Goal: Task Accomplishment & Management: Complete application form

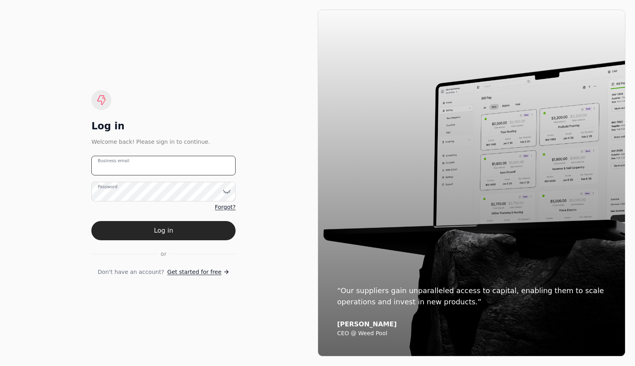
click at [144, 169] on email "Business email" at bounding box center [163, 166] width 144 height 20
type email "[PERSON_NAME][EMAIL_ADDRESS][DOMAIN_NAME]"
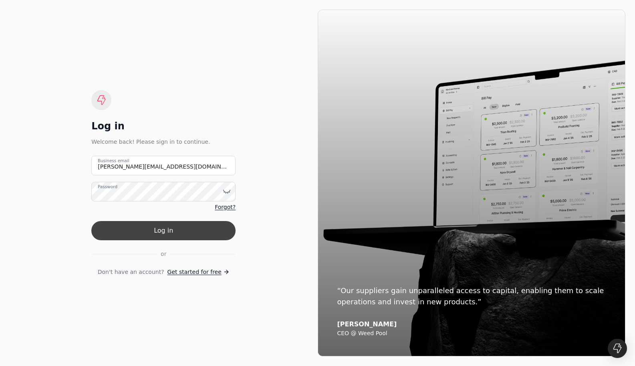
click at [197, 230] on button "Log in" at bounding box center [163, 230] width 144 height 19
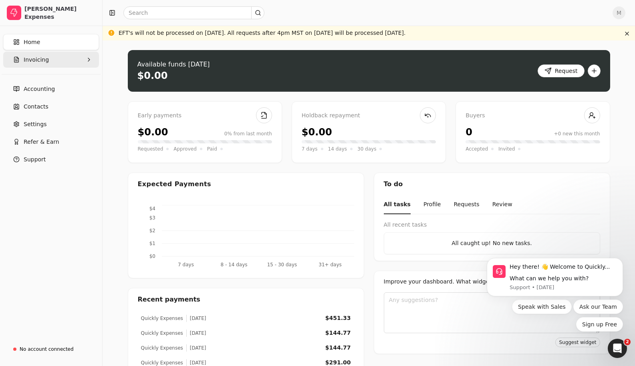
click at [38, 60] on span "Invoicing" at bounding box center [36, 60] width 25 height 8
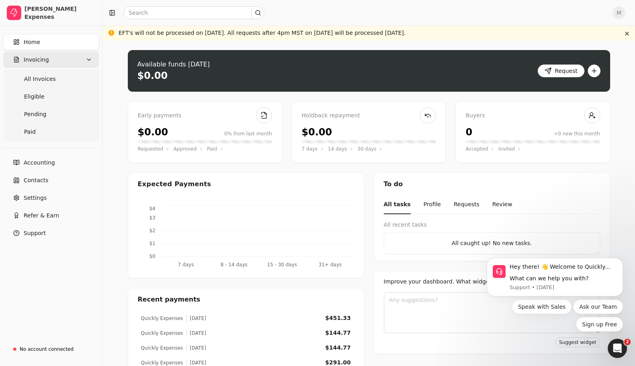
click at [50, 60] on button "Invoicing" at bounding box center [51, 60] width 96 height 16
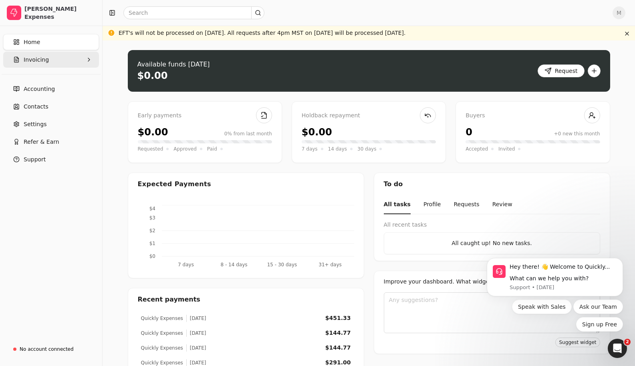
click at [50, 60] on button "Invoicing" at bounding box center [51, 60] width 96 height 16
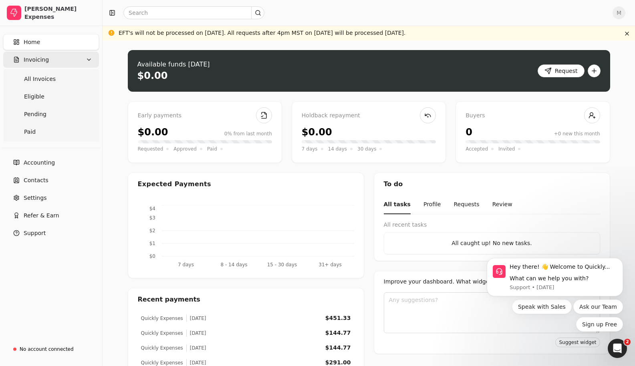
click at [50, 60] on button "Invoicing" at bounding box center [51, 60] width 96 height 16
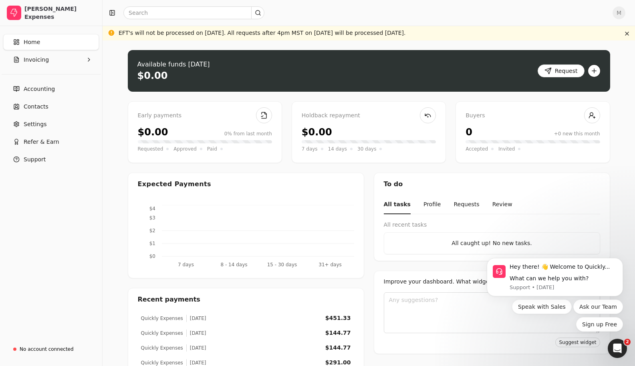
click at [590, 72] on button "button" at bounding box center [593, 70] width 13 height 13
click at [577, 86] on div "Create new invoice" at bounding box center [562, 86] width 74 height 13
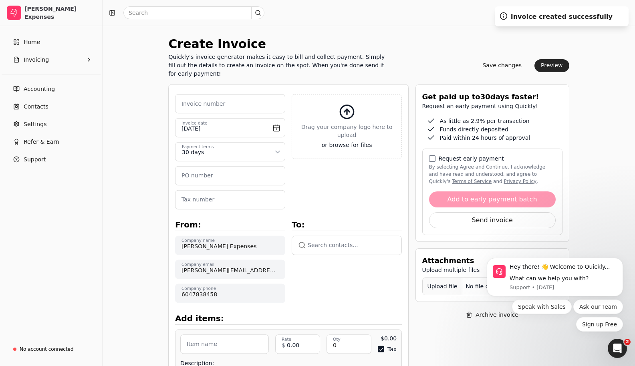
scroll to position [78, 0]
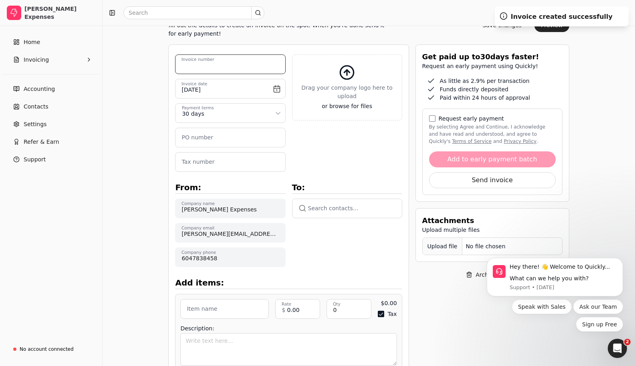
click at [223, 65] on number "Invoice number" at bounding box center [230, 64] width 110 height 20
type number "A"
type number "S"
type number "J"
type number "[DATE]"
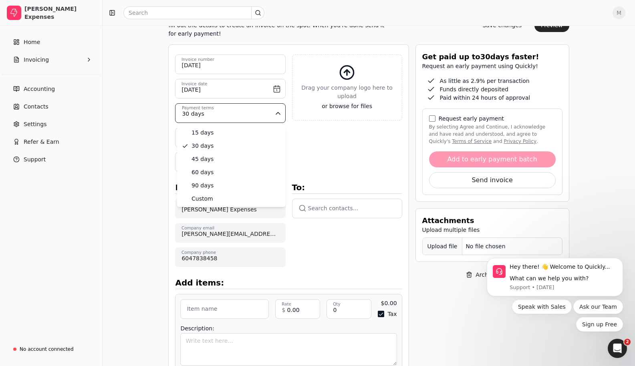
click at [233, 118] on html "[PERSON_NAME] Expenses Home Invoicing Accounting Contacts Settings Refer & Earn…" at bounding box center [317, 272] width 635 height 701
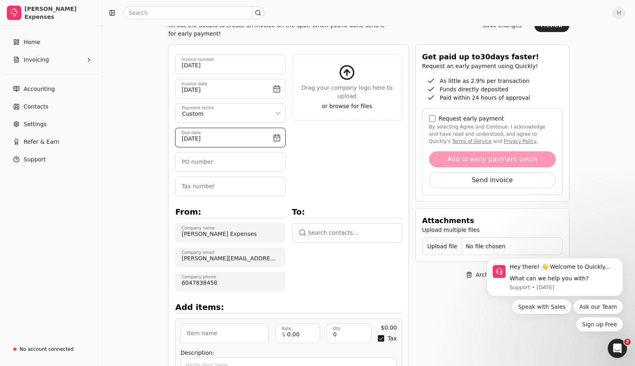
click at [240, 140] on input "[DATE]" at bounding box center [230, 138] width 110 height 20
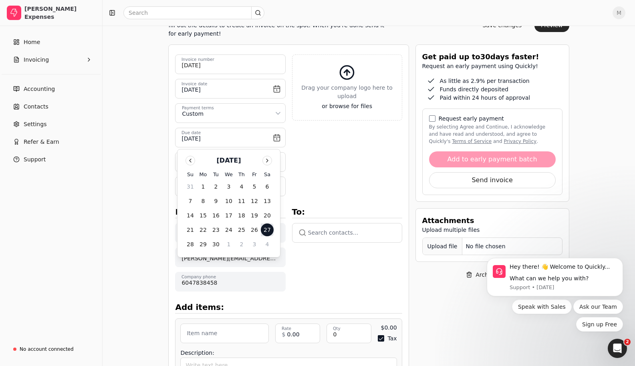
click at [380, 158] on div "Upload file: Drag your company logo here to upload or browse for files" at bounding box center [347, 120] width 110 height 132
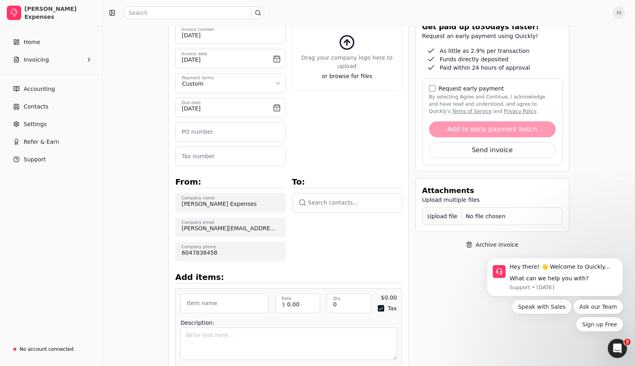
scroll to position [132, 0]
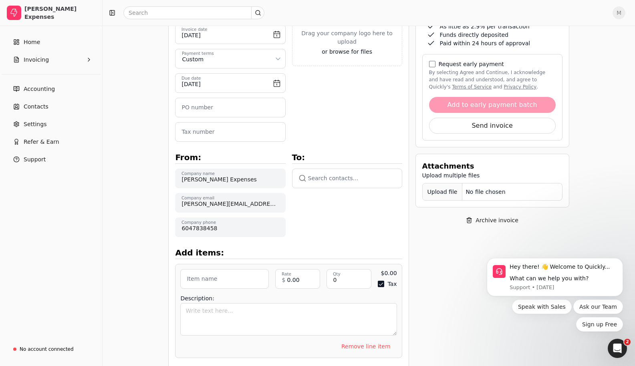
click at [323, 180] on button "button" at bounding box center [347, 178] width 110 height 19
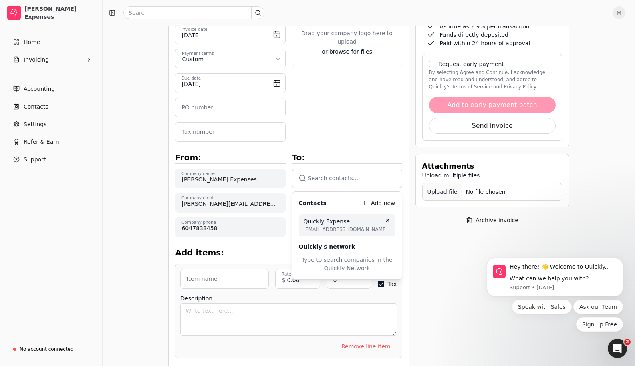
click at [333, 223] on span "Quickly Expense" at bounding box center [326, 221] width 46 height 8
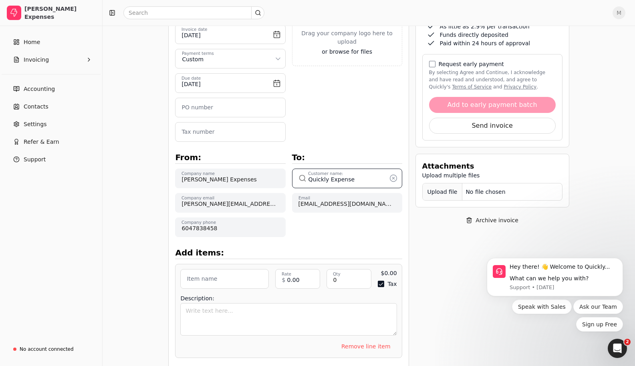
type input "Quickly Expenses"
type input "[DATE]"
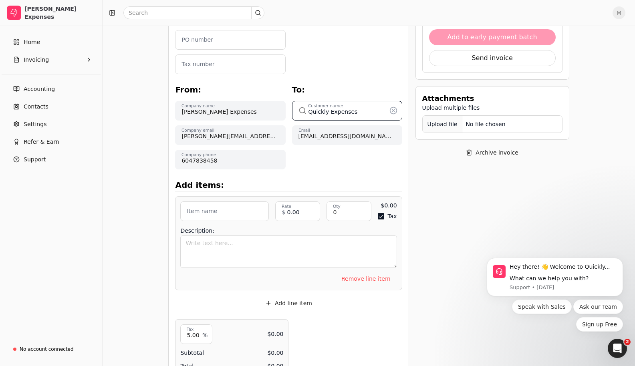
scroll to position [283, 0]
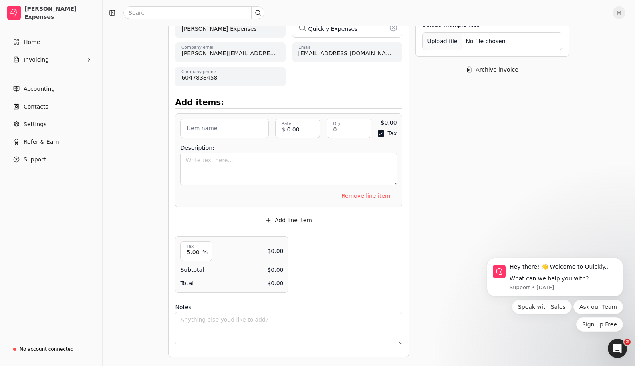
click at [377, 134] on button "Tax" at bounding box center [380, 133] width 6 height 6
click at [194, 253] on input "5.00" at bounding box center [196, 251] width 32 height 20
click at [193, 253] on input "5.00" at bounding box center [196, 251] width 32 height 20
type input "0"
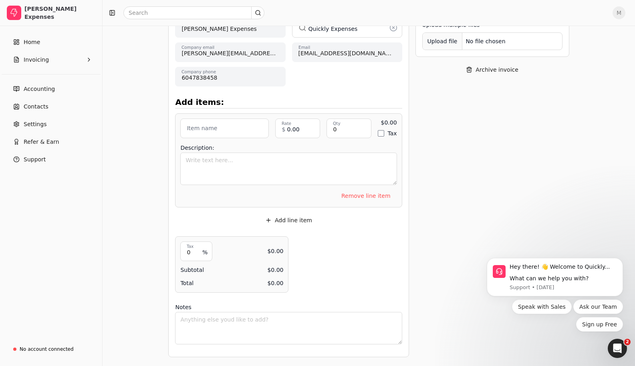
click at [392, 245] on div "Upload file: Drag your company logo here to upload or browse for files [DATE] I…" at bounding box center [288, 98] width 227 height 498
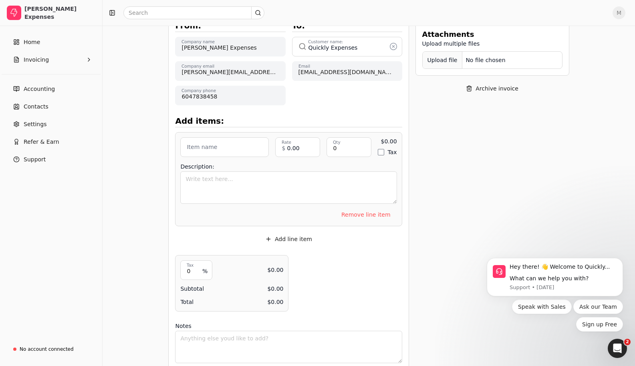
scroll to position [164, 0]
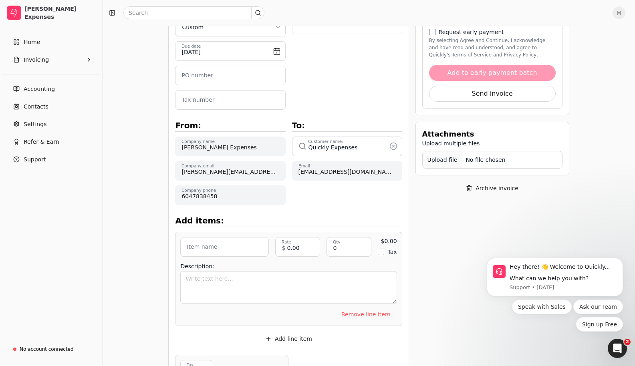
click at [210, 250] on label "Item name" at bounding box center [202, 247] width 30 height 8
click at [210, 250] on input "Item name" at bounding box center [224, 247] width 88 height 20
type input "Meals and Entertainment"
type input "12.08"
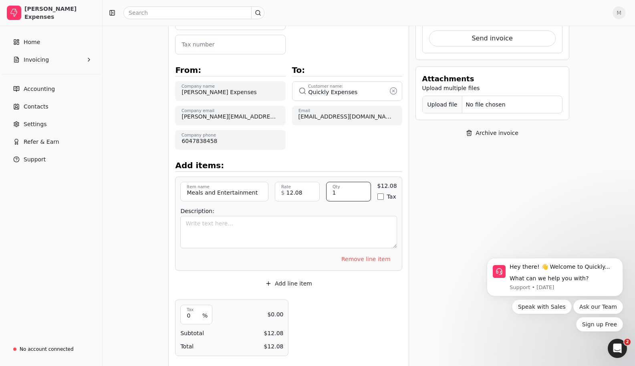
scroll to position [283, 0]
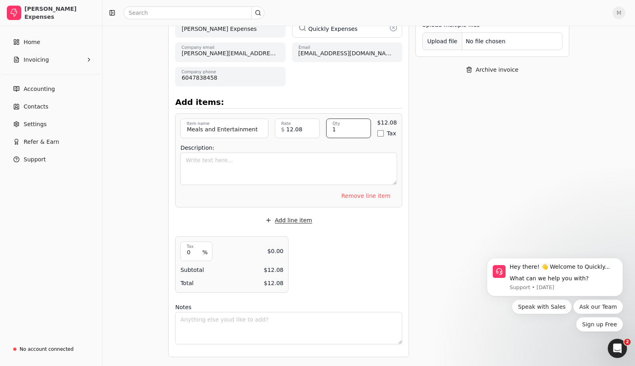
type input "1"
click at [299, 222] on button "Add line item" at bounding box center [289, 220] width 60 height 13
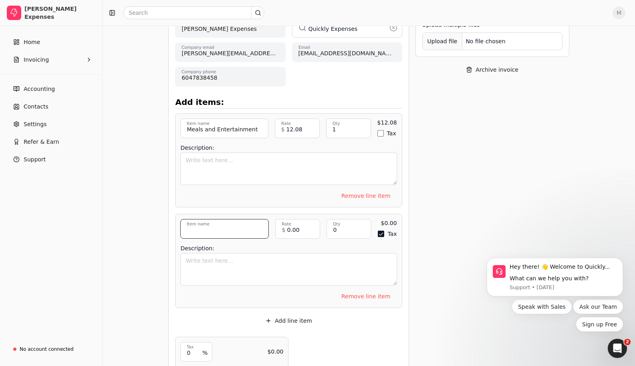
click at [236, 228] on input "Item name" at bounding box center [224, 229] width 88 height 20
click at [237, 228] on input "Item name" at bounding box center [224, 230] width 88 height 20
type input "Meals and Entertainment"
click at [234, 255] on textarea "Description:" at bounding box center [288, 270] width 216 height 32
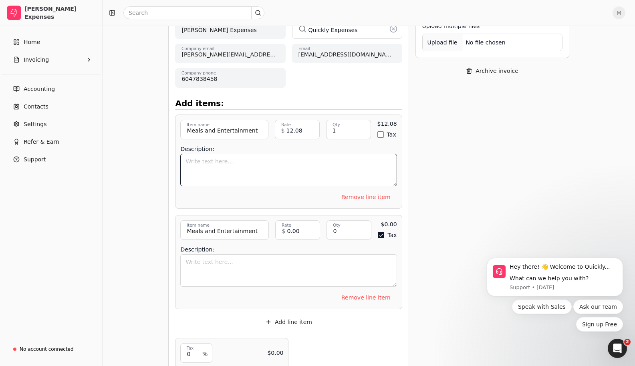
click at [266, 170] on textarea "Description:" at bounding box center [288, 170] width 216 height 32
type textarea "Coffee with [PERSON_NAME] before he was hired"
click at [243, 266] on textarea "Description:" at bounding box center [288, 270] width 216 height 32
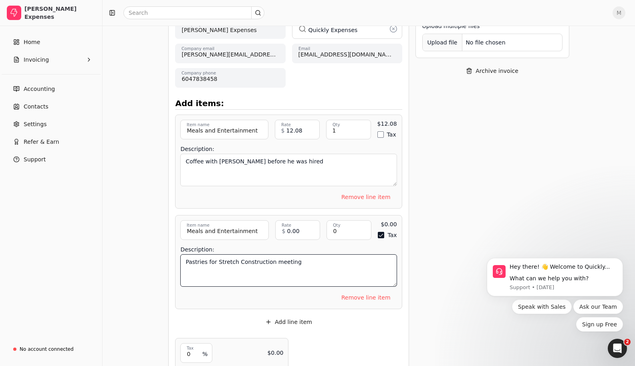
type textarea "Pastries for Stretch Construction meeting"
click at [344, 232] on input "0" at bounding box center [348, 230] width 45 height 20
type input "0"
type input "1"
click at [300, 233] on input "0.00" at bounding box center [297, 230] width 45 height 20
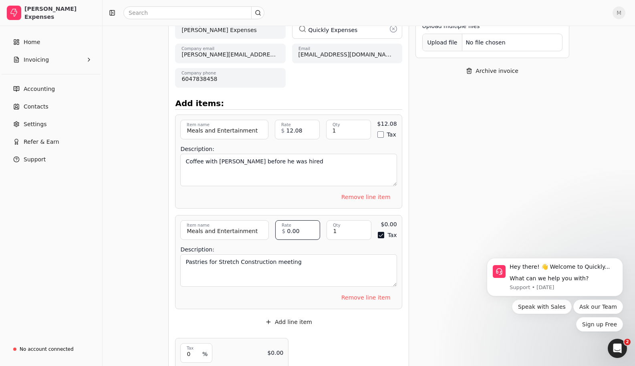
click at [300, 233] on input "0.00" at bounding box center [297, 230] width 45 height 20
type input "23.94"
click at [363, 245] on div "Description: Pastries for Stretch Construction meeting" at bounding box center [288, 267] width 216 height 45
drag, startPoint x: 378, startPoint y: 236, endPoint x: 369, endPoint y: 249, distance: 15.8
click at [378, 236] on button "Tax" at bounding box center [380, 235] width 6 height 6
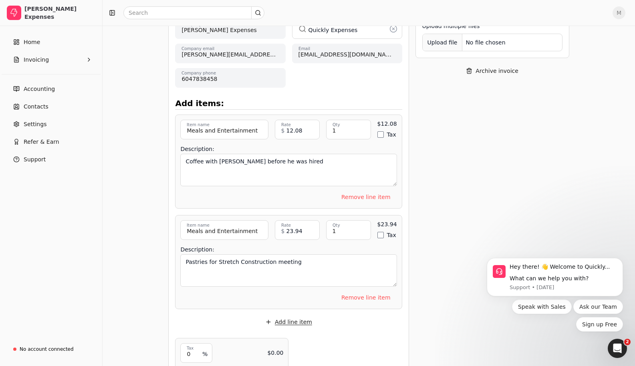
click at [292, 322] on button "Add line item" at bounding box center [289, 321] width 60 height 13
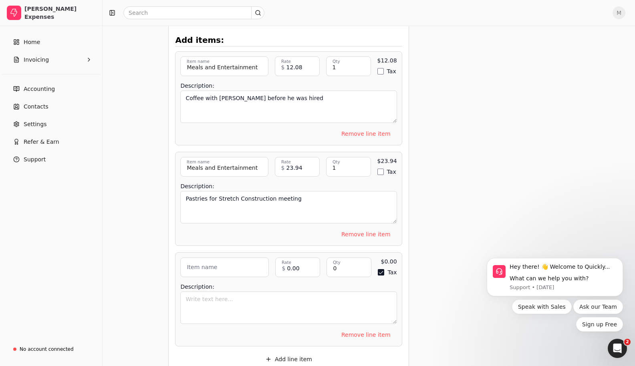
scroll to position [408, 0]
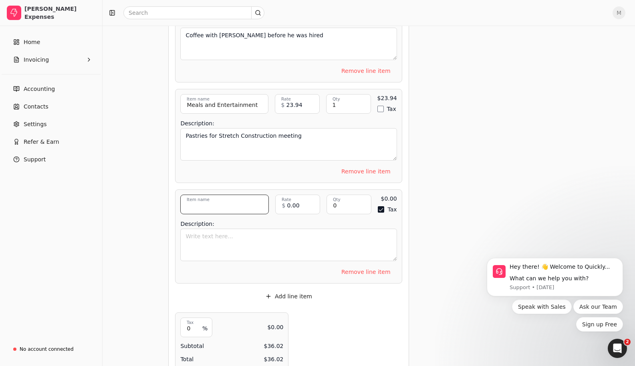
click at [228, 205] on input "Item name" at bounding box center [224, 205] width 88 height 20
type input "Meals and Entertainment"
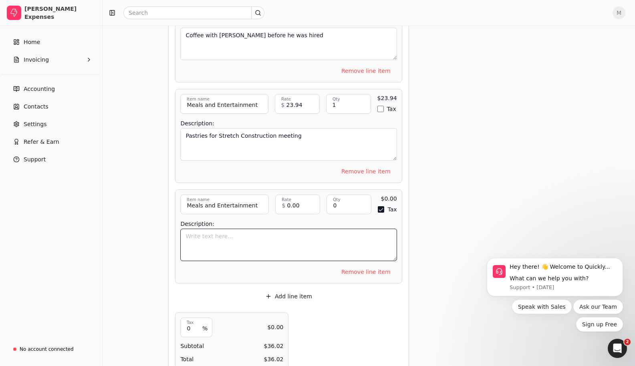
drag, startPoint x: 195, startPoint y: 243, endPoint x: 480, endPoint y: 108, distance: 314.8
click at [198, 242] on textarea "Description:" at bounding box center [288, 245] width 216 height 32
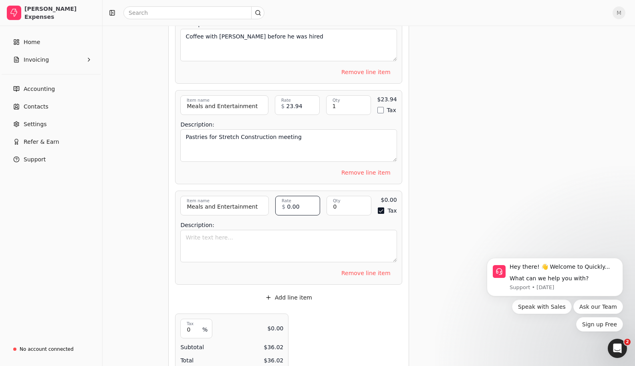
click at [295, 205] on input "0.00" at bounding box center [297, 206] width 45 height 20
type input "74.34"
click at [356, 205] on input "0" at bounding box center [348, 206] width 45 height 20
type input "1"
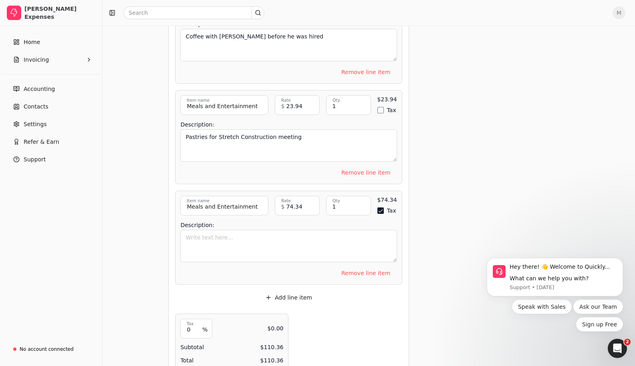
drag, startPoint x: 380, startPoint y: 210, endPoint x: 372, endPoint y: 217, distance: 11.1
click at [380, 210] on button "Tax" at bounding box center [380, 210] width 6 height 6
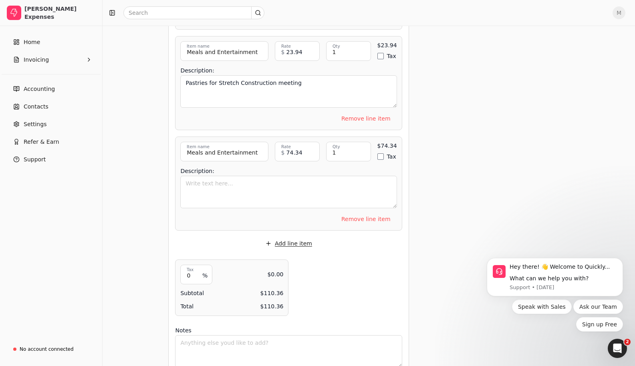
click at [309, 241] on button "Add line item" at bounding box center [289, 243] width 60 height 13
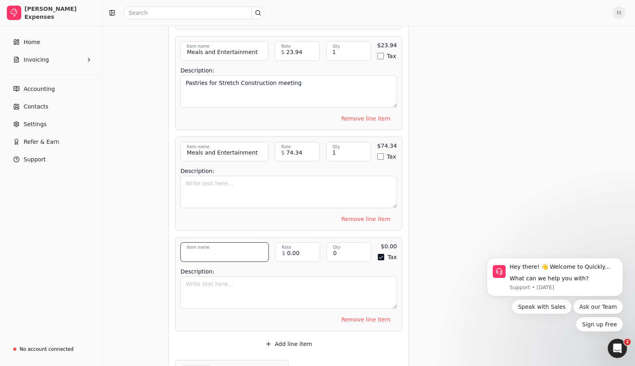
click at [230, 253] on input "Item name" at bounding box center [224, 252] width 88 height 20
type input "Meals and Entertainment"
click at [350, 253] on input "0" at bounding box center [348, 252] width 45 height 20
type input "1"
drag, startPoint x: 381, startPoint y: 256, endPoint x: 367, endPoint y: 263, distance: 15.4
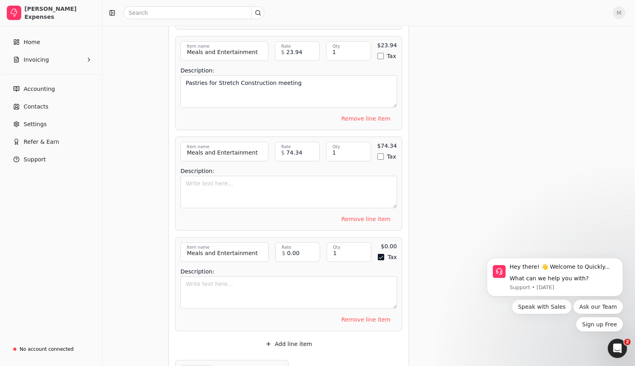
click at [380, 256] on button "Tax" at bounding box center [380, 257] width 6 height 6
click at [307, 279] on textarea "Description:" at bounding box center [288, 292] width 216 height 32
drag, startPoint x: 255, startPoint y: 207, endPoint x: 259, endPoint y: 192, distance: 15.7
click at [255, 205] on div "Description:" at bounding box center [288, 188] width 216 height 45
click at [259, 189] on textarea "Description:" at bounding box center [288, 192] width 216 height 32
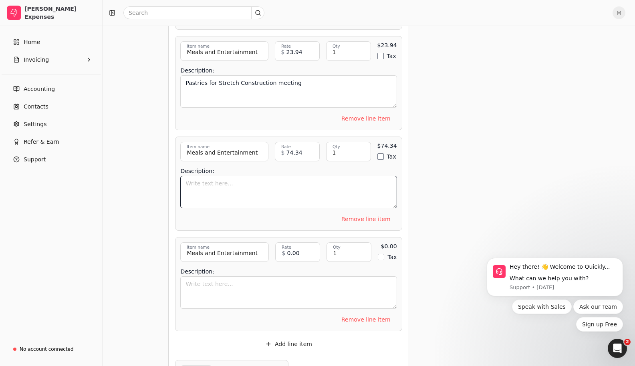
scroll to position [461, 0]
type textarea "Lunch with Troika"
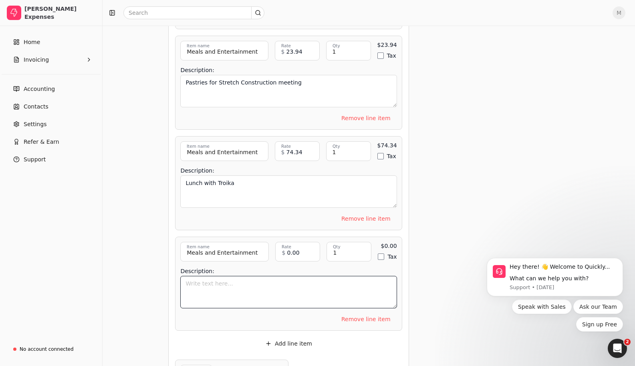
click at [222, 285] on textarea "Description:" at bounding box center [288, 292] width 216 height 32
type textarea "Lunch with Fifth Ave"
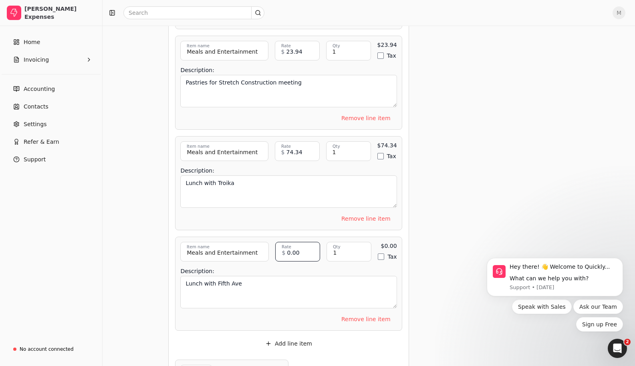
click at [302, 254] on input "0.00" at bounding box center [297, 252] width 45 height 20
type input "293.11"
click at [429, 269] on div "Get paid up to 30 days faster! Request an early payment using Quickly! As littl…" at bounding box center [492, 70] width 154 height 819
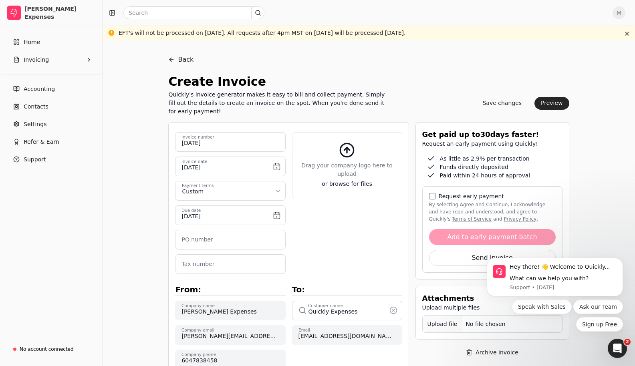
scroll to position [70, 0]
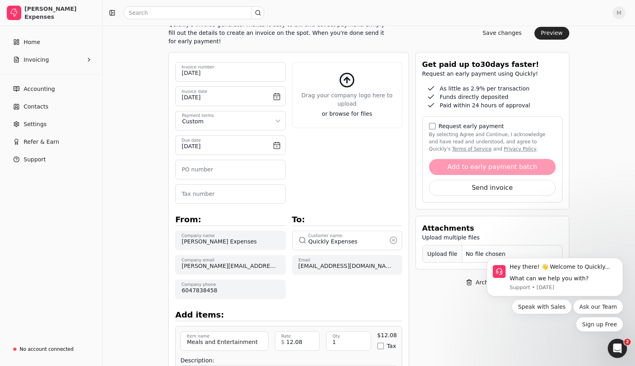
click at [434, 253] on div "Upload file" at bounding box center [442, 254] width 40 height 18
drag, startPoint x: 1084, startPoint y: 474, endPoint x: 620, endPoint y: 261, distance: 510.5
click at [620, 261] on icon "Dismiss notification" at bounding box center [620, 260] width 4 height 4
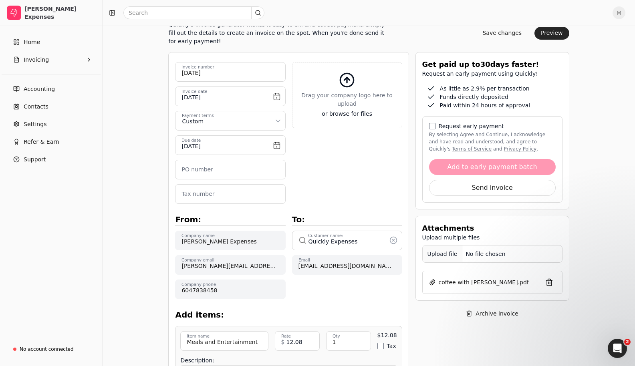
click at [443, 256] on div "Upload file" at bounding box center [442, 254] width 40 height 18
click at [444, 253] on div "Upload file" at bounding box center [442, 254] width 40 height 18
click at [437, 258] on div "Upload file" at bounding box center [442, 254] width 40 height 18
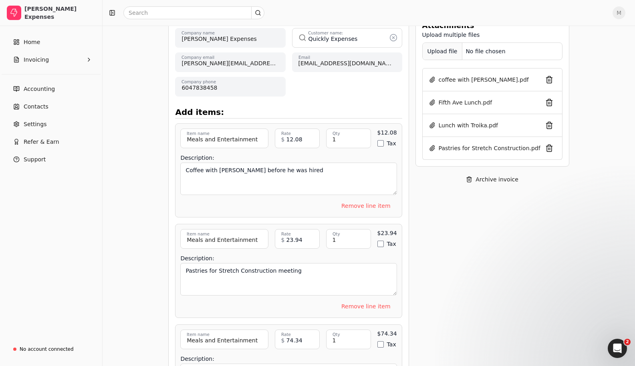
scroll to position [583, 0]
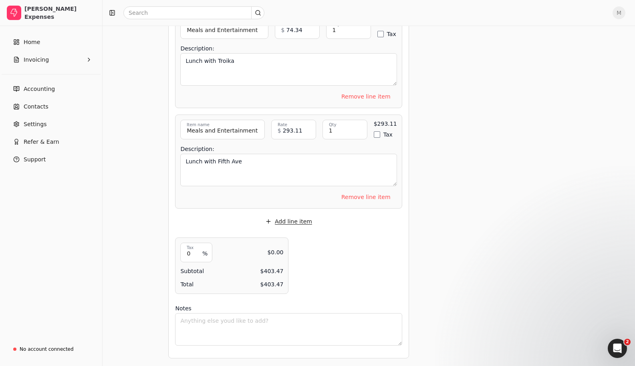
click at [291, 220] on button "Add line item" at bounding box center [289, 221] width 60 height 13
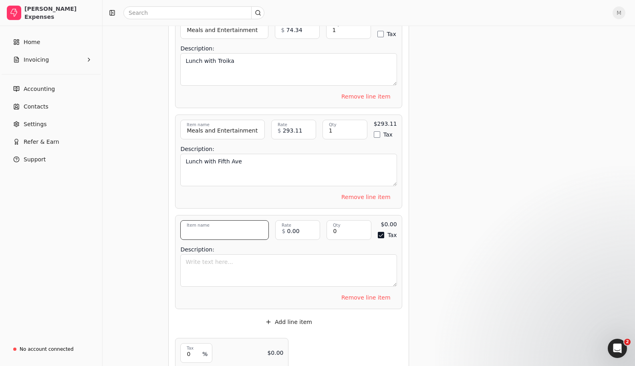
click at [218, 226] on input "Item name" at bounding box center [224, 230] width 88 height 20
type input "Meals and Entertainment"
click at [208, 261] on textarea "Description:" at bounding box center [288, 270] width 216 height 32
type textarea "Accordant Coffee"
click at [348, 232] on input "0" at bounding box center [348, 230] width 45 height 20
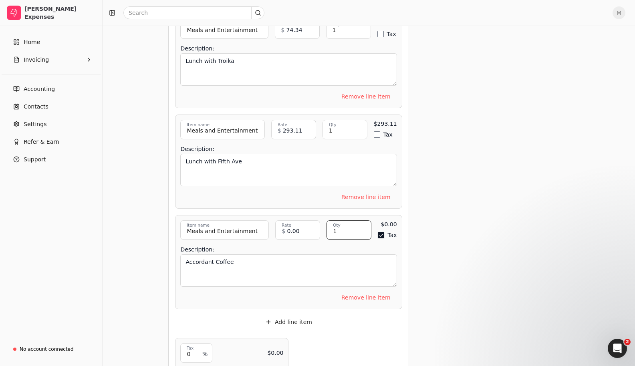
type input "1"
click at [380, 233] on button "Tax" at bounding box center [380, 235] width 6 height 6
click at [291, 231] on input "0.00" at bounding box center [297, 230] width 45 height 20
click at [291, 230] on input "0.00" at bounding box center [297, 230] width 45 height 20
click at [292, 230] on input "0.00" at bounding box center [297, 230] width 45 height 20
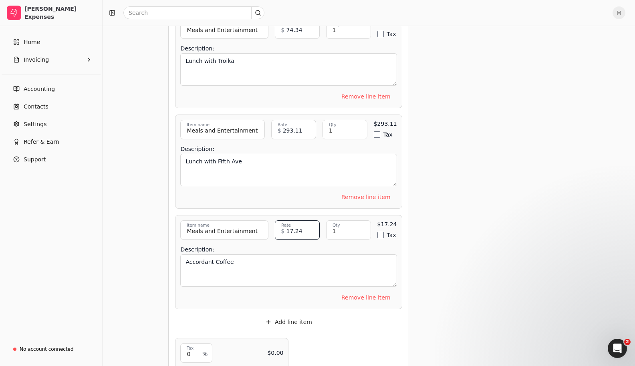
type input "17.24"
click at [290, 321] on button "Add line item" at bounding box center [289, 321] width 60 height 13
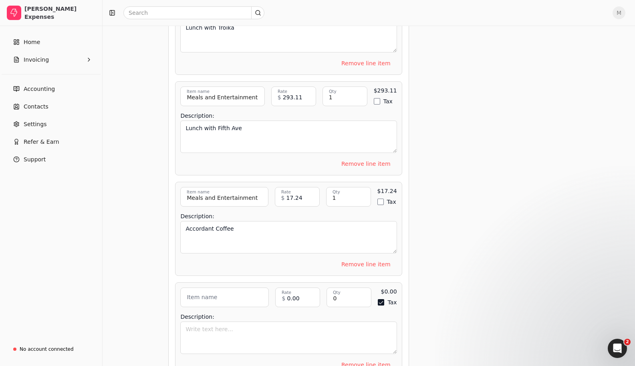
scroll to position [636, 0]
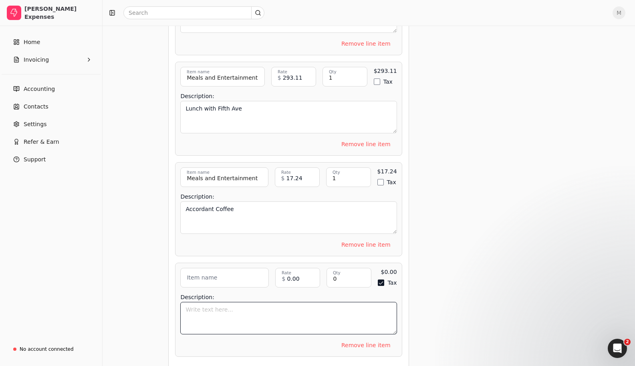
click at [248, 316] on textarea "Description:" at bounding box center [288, 318] width 216 height 32
type textarea "Vancouver Breakfast 1"
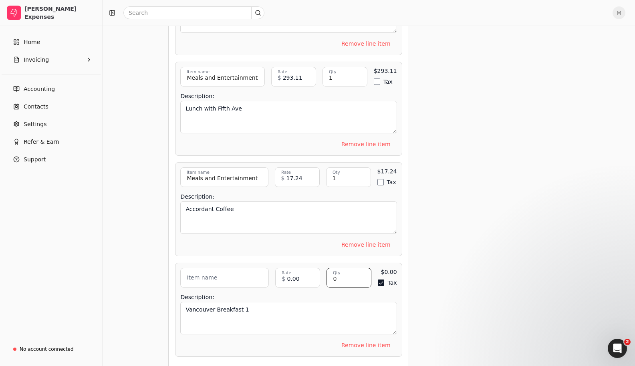
click at [343, 277] on input "0" at bounding box center [348, 278] width 45 height 20
type input "1"
click at [379, 282] on button "Tax" at bounding box center [380, 282] width 6 height 6
click at [301, 277] on input "0.00" at bounding box center [297, 278] width 45 height 20
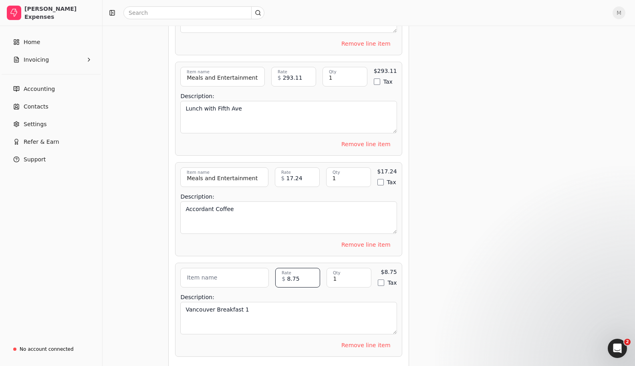
type input "8.75"
click at [217, 275] on input "Item name" at bounding box center [224, 278] width 88 height 20
type input "Meals and Entertainment"
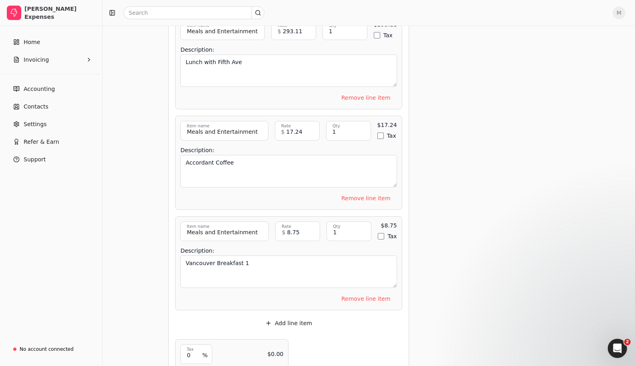
scroll to position [737, 0]
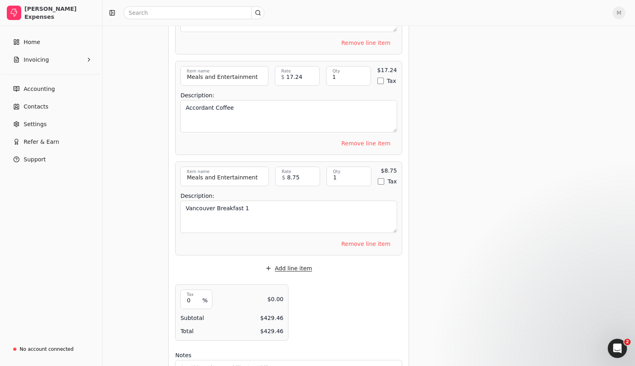
click at [288, 262] on button "Add line item" at bounding box center [289, 268] width 60 height 13
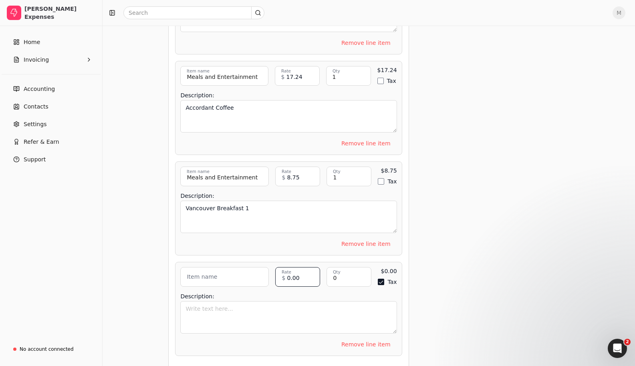
click at [293, 277] on input "0.00" at bounding box center [297, 277] width 45 height 20
click at [293, 276] on input "0.00" at bounding box center [297, 277] width 45 height 20
type input "19.73"
click at [343, 274] on input "0" at bounding box center [348, 277] width 45 height 20
type input "1"
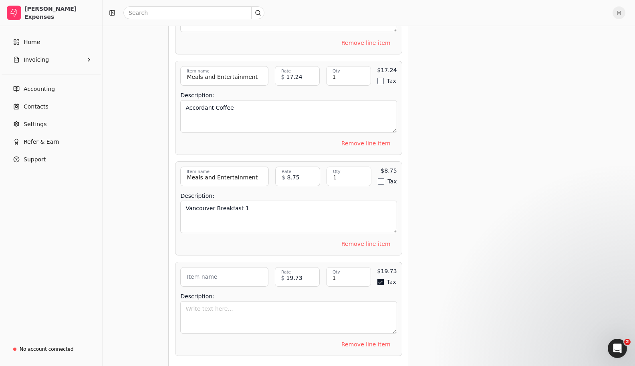
click at [208, 275] on label "Item name" at bounding box center [202, 277] width 30 height 8
click at [208, 275] on input "Item name" at bounding box center [224, 277] width 88 height 20
click at [217, 278] on input "Item name" at bounding box center [224, 277] width 88 height 20
type input "Meals and Entertainment"
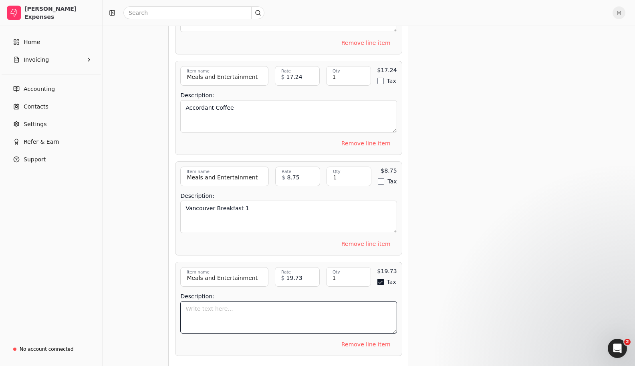
click at [219, 307] on textarea "Description:" at bounding box center [288, 317] width 216 height 32
type textarea "Vancouver Lunch 1"
drag, startPoint x: 435, startPoint y: 256, endPoint x: 424, endPoint y: 259, distance: 11.1
click at [380, 279] on button "Tax" at bounding box center [380, 282] width 6 height 6
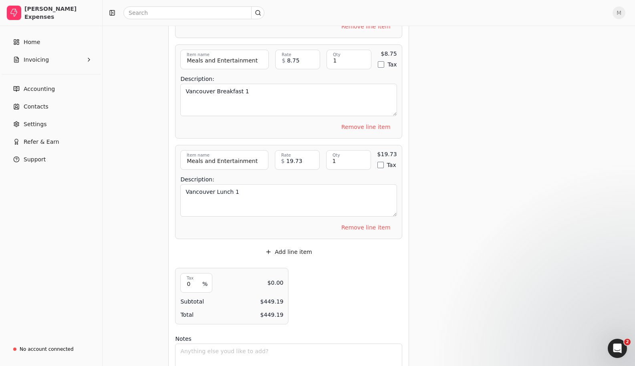
scroll to position [857, 0]
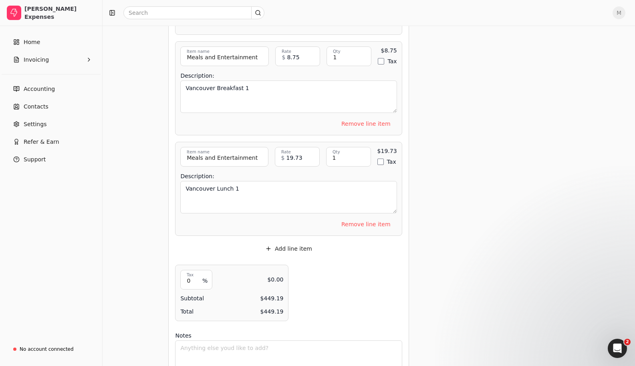
click at [309, 249] on button "Add line item" at bounding box center [289, 248] width 60 height 13
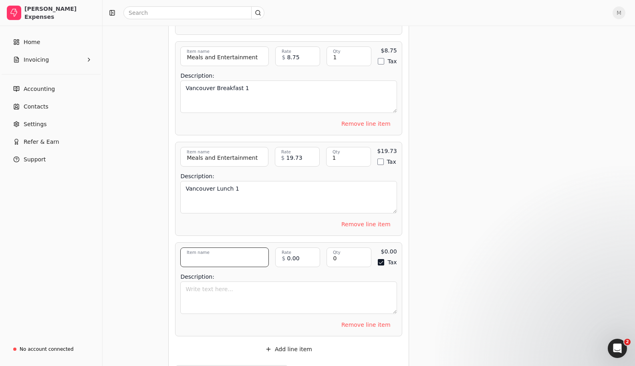
click at [237, 253] on input "Item name" at bounding box center [224, 257] width 88 height 20
type input "Travel"
click at [334, 259] on input "0" at bounding box center [348, 257] width 45 height 20
type input "1"
drag, startPoint x: 381, startPoint y: 259, endPoint x: 343, endPoint y: 287, distance: 47.5
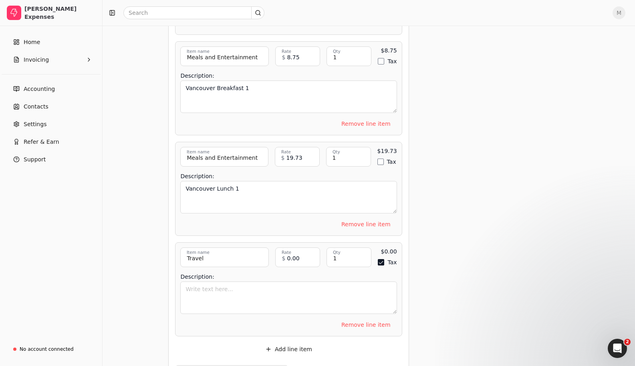
click at [381, 259] on button "Tax" at bounding box center [380, 262] width 6 height 6
click at [338, 290] on textarea "Description:" at bounding box center [288, 297] width 216 height 32
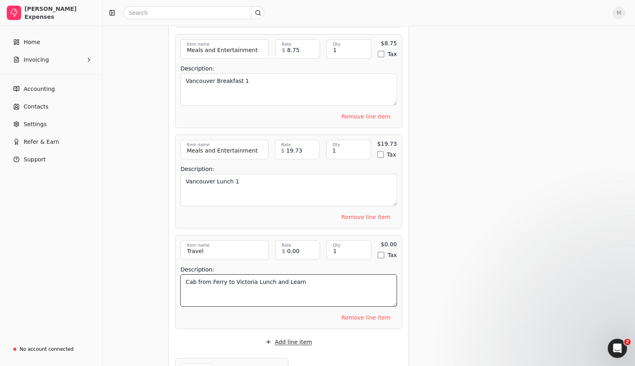
scroll to position [867, 0]
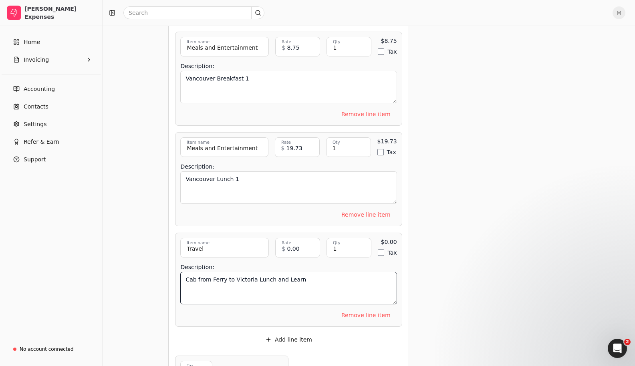
type textarea "Cab from Ferry to Victoria Lunch and Learn"
click at [296, 244] on input "0.00" at bounding box center [297, 248] width 45 height 20
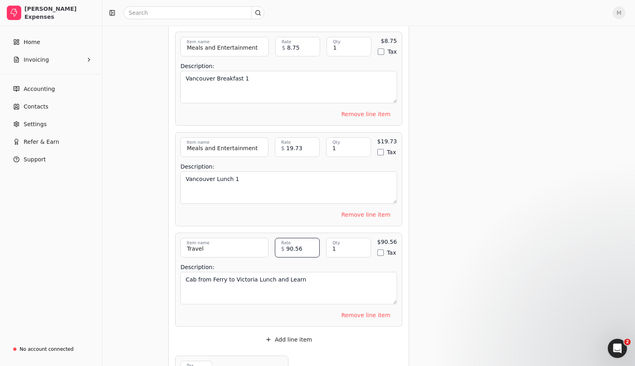
type input "90.56"
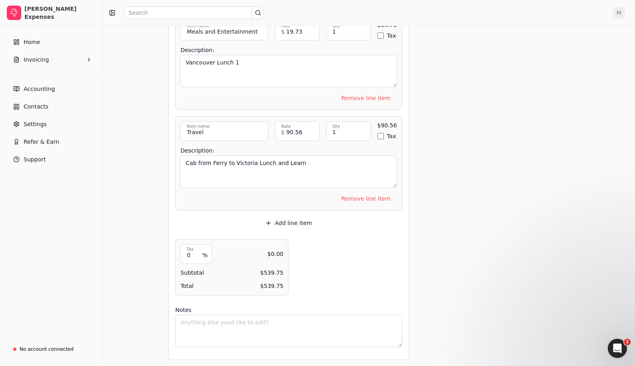
click at [294, 219] on button "Add line item" at bounding box center [289, 223] width 60 height 13
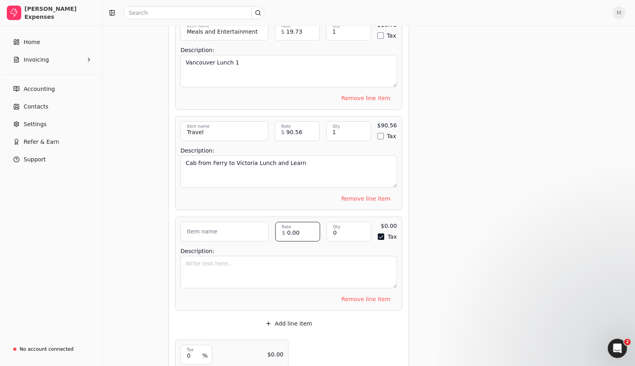
click at [300, 229] on input "0.00" at bounding box center [297, 232] width 45 height 20
type input "6.90"
click at [335, 231] on input "0" at bounding box center [348, 232] width 45 height 20
type input "1"
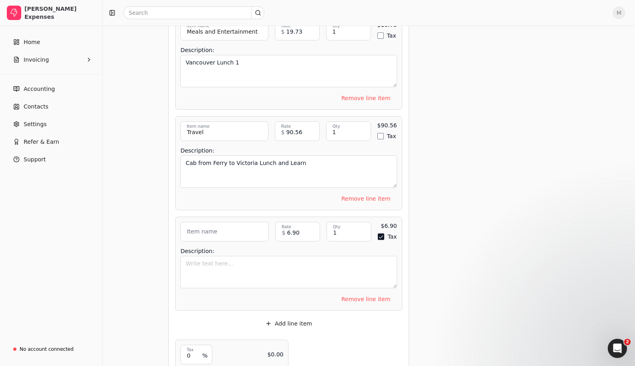
click at [379, 234] on button "Tax" at bounding box center [380, 236] width 6 height 6
click at [210, 229] on label "Item name" at bounding box center [202, 231] width 30 height 8
click at [211, 229] on label "Item name" at bounding box center [202, 231] width 30 height 8
click at [211, 229] on input "Item name" at bounding box center [224, 232] width 88 height 20
drag, startPoint x: 239, startPoint y: 230, endPoint x: 171, endPoint y: 233, distance: 67.7
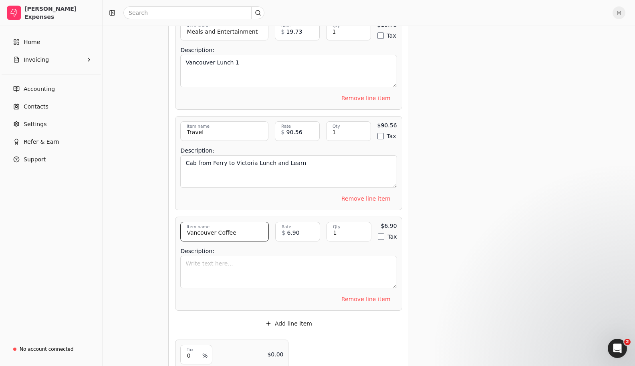
type input "Vancouver Coffee"
click at [211, 257] on textarea "Description:" at bounding box center [288, 272] width 216 height 32
paste textarea "Vancouver Coffee"
type textarea "Vancouver Coffee"
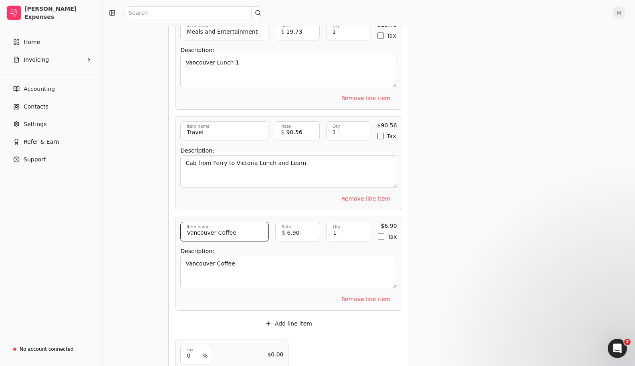
drag, startPoint x: 235, startPoint y: 231, endPoint x: 181, endPoint y: 230, distance: 53.6
click at [180, 230] on div "Vancouver Coffee Item name Vancouver Coffee Item description 6.90 Rate $ 1 Qty …" at bounding box center [288, 264] width 227 height 94
click at [203, 233] on input "Item name" at bounding box center [224, 232] width 88 height 20
type input "Meals and Entertainment"
click at [276, 261] on textarea "Vancouver Coffee" at bounding box center [288, 272] width 216 height 32
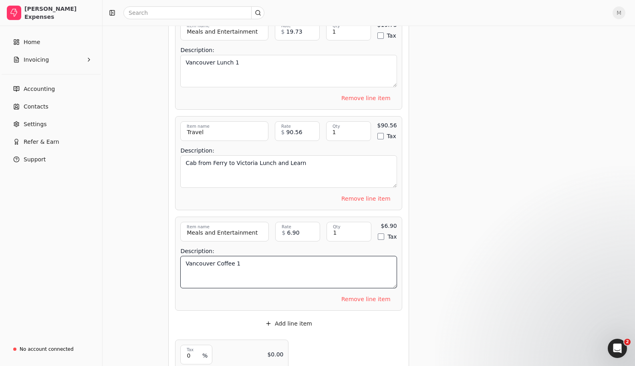
type textarea "Vancouver Coffee 1"
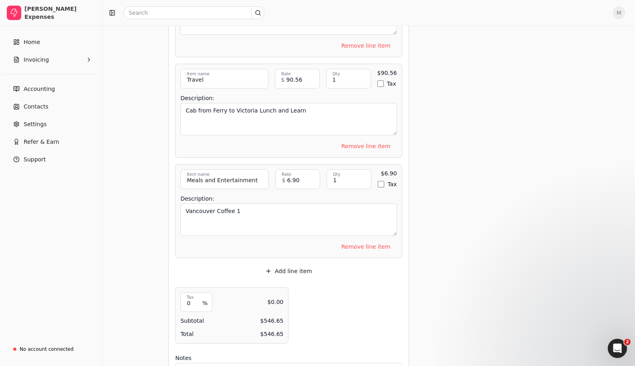
scroll to position [1083, 0]
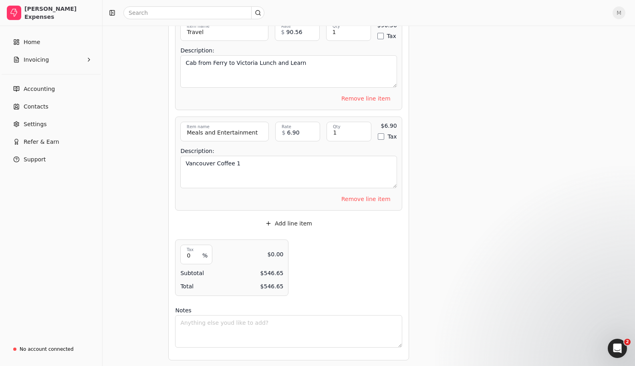
click at [286, 220] on button "Add line item" at bounding box center [289, 223] width 60 height 13
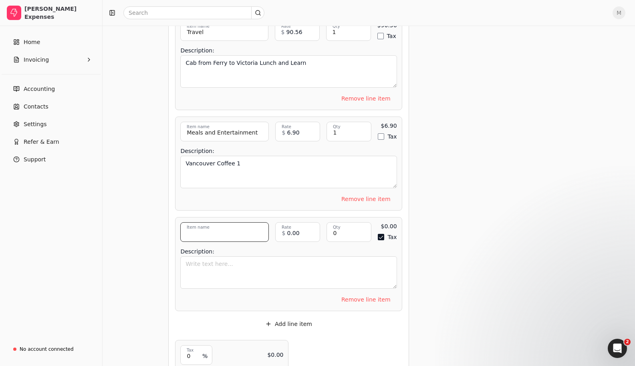
click at [245, 231] on input "Item name" at bounding box center [224, 232] width 88 height 20
type input "Meals and Entertainment"
click at [349, 230] on input "0" at bounding box center [348, 232] width 45 height 20
type input "1"
click at [380, 234] on button "Tax" at bounding box center [380, 237] width 6 height 6
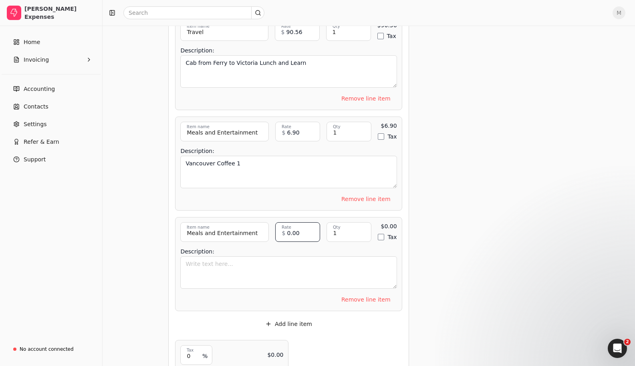
click at [293, 232] on input "0.00" at bounding box center [297, 232] width 45 height 20
type input "19.19"
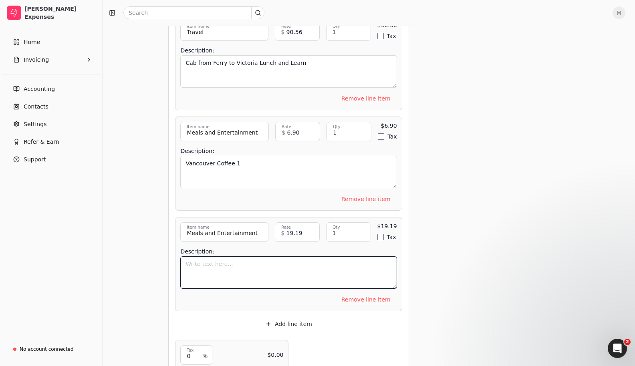
click at [331, 263] on textarea "Description:" at bounding box center [288, 272] width 216 height 32
type textarea "Vancouver Lunch 2"
click at [283, 320] on button "Add line item" at bounding box center [289, 323] width 60 height 13
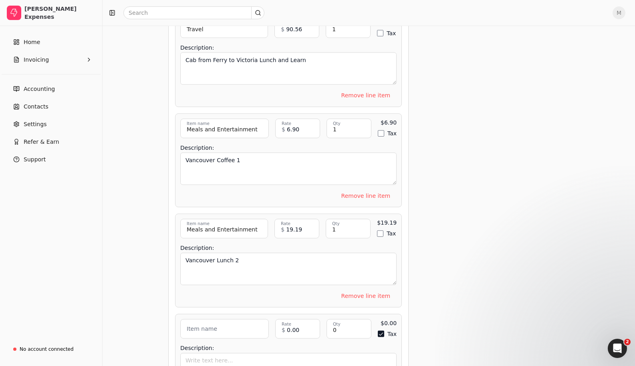
scroll to position [1181, 0]
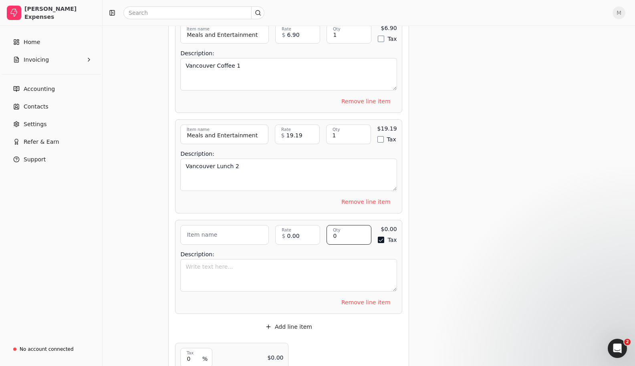
click at [340, 233] on input "0" at bounding box center [348, 235] width 45 height 20
type input "1"
click at [381, 237] on button "Tax" at bounding box center [380, 240] width 6 height 6
click at [297, 231] on input "0.00" at bounding box center [297, 235] width 45 height 20
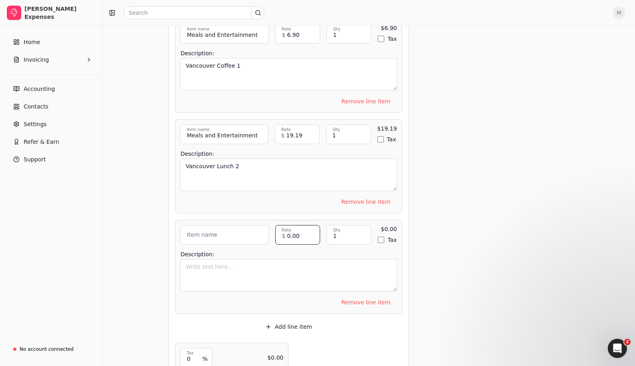
click at [297, 231] on input "0.00" at bounding box center [297, 235] width 45 height 20
type input "6.56"
click at [223, 230] on input "Item name" at bounding box center [224, 235] width 88 height 20
type input "Meals and Entertainment"
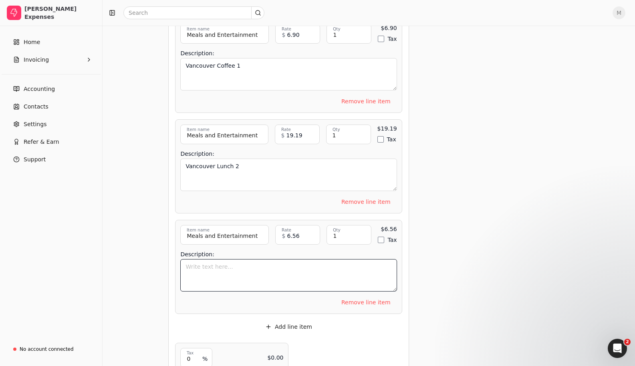
click at [220, 275] on textarea "Description:" at bounding box center [288, 275] width 216 height 32
type textarea "Vancouver Coffee 2"
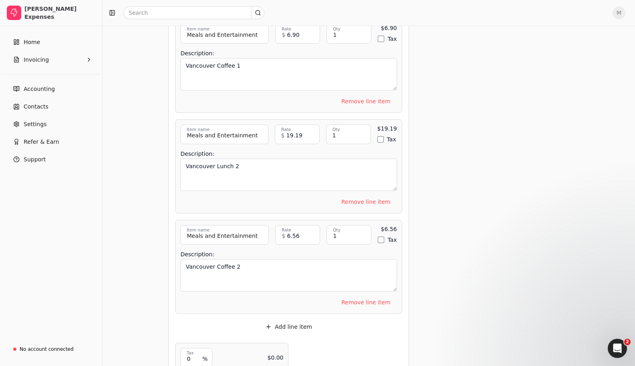
click at [329, 320] on div "Add line item" at bounding box center [288, 326] width 227 height 13
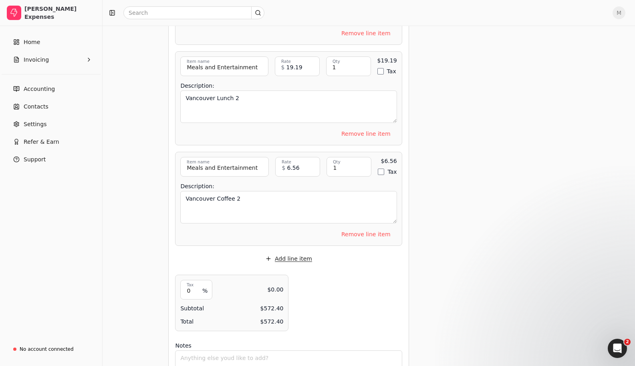
drag, startPoint x: 346, startPoint y: 276, endPoint x: 311, endPoint y: 258, distance: 39.4
click at [296, 253] on button "Add line item" at bounding box center [289, 258] width 60 height 13
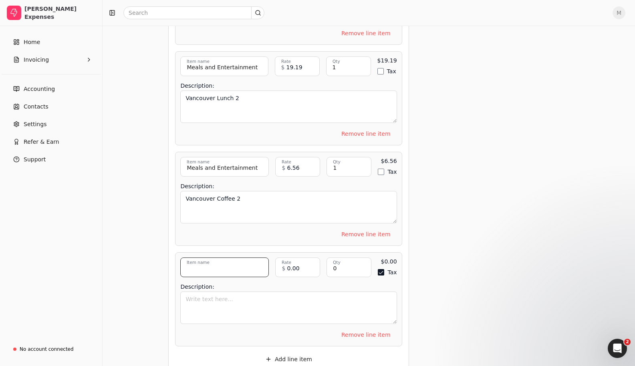
drag, startPoint x: 227, startPoint y: 258, endPoint x: 239, endPoint y: 259, distance: 11.6
click at [228, 258] on input "Item name" at bounding box center [224, 267] width 88 height 20
click at [245, 265] on input "Cab to [GEOGRAPHIC_DATA]" at bounding box center [224, 267] width 88 height 20
click at [246, 265] on input "Cab to [GEOGRAPHIC_DATA]" at bounding box center [224, 267] width 88 height 20
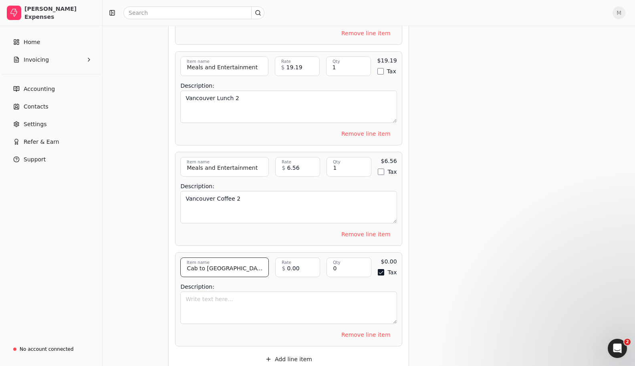
type input "Cab to [GEOGRAPHIC_DATA]"
click at [233, 301] on textarea "Description:" at bounding box center [288, 307] width 216 height 32
paste textarea "Cab to [GEOGRAPHIC_DATA]"
type textarea "Cab to [GEOGRAPHIC_DATA]"
click at [232, 265] on input "Cab to [GEOGRAPHIC_DATA]" at bounding box center [224, 267] width 88 height 20
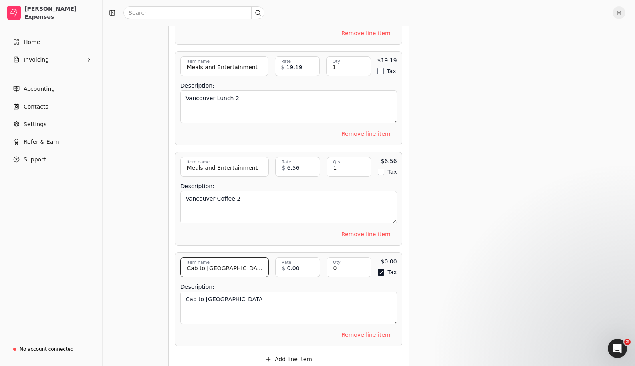
click at [232, 265] on input "Cab to [GEOGRAPHIC_DATA]" at bounding box center [224, 267] width 88 height 20
click at [234, 264] on input "Cab to [GEOGRAPHIC_DATA]" at bounding box center [224, 267] width 88 height 20
click at [338, 264] on input "0" at bounding box center [348, 267] width 45 height 20
type input "1"
click at [381, 269] on button "Tax" at bounding box center [380, 272] width 6 height 6
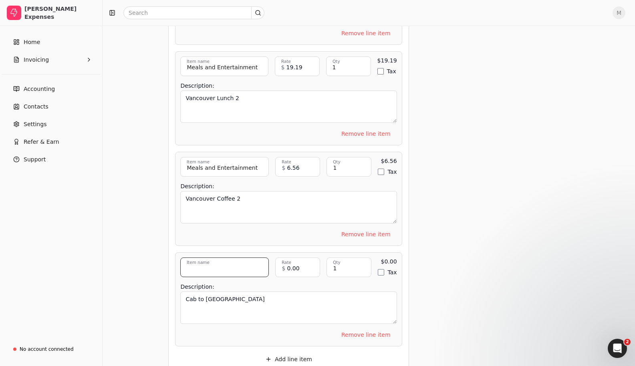
drag, startPoint x: 233, startPoint y: 267, endPoint x: 247, endPoint y: 267, distance: 14.0
click at [232, 267] on input "Item name" at bounding box center [224, 267] width 88 height 20
type input "Travel"
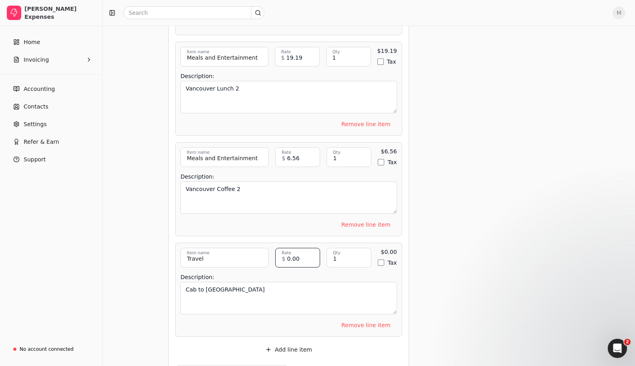
click at [291, 253] on input "0.00" at bounding box center [297, 258] width 45 height 20
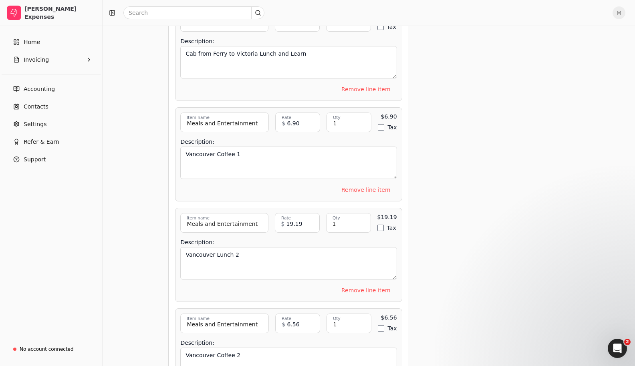
scroll to position [1074, 0]
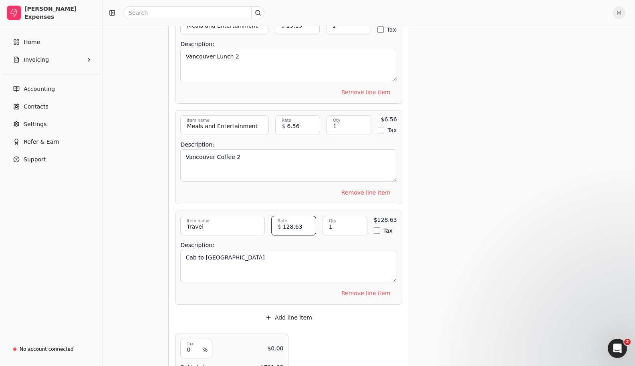
type input "128.63"
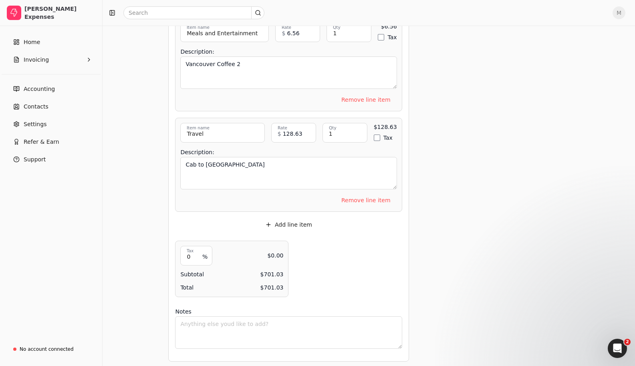
drag, startPoint x: 456, startPoint y: 274, endPoint x: 455, endPoint y: 267, distance: 6.5
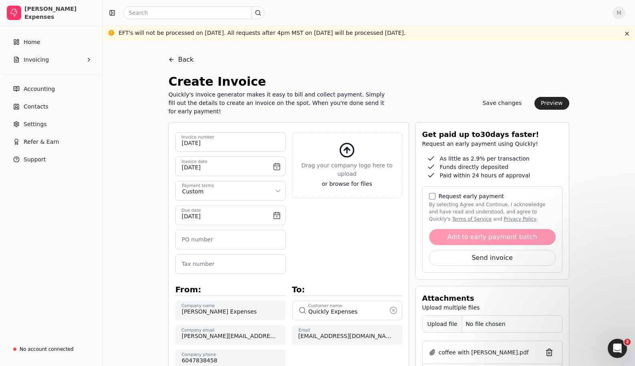
scroll to position [166, 0]
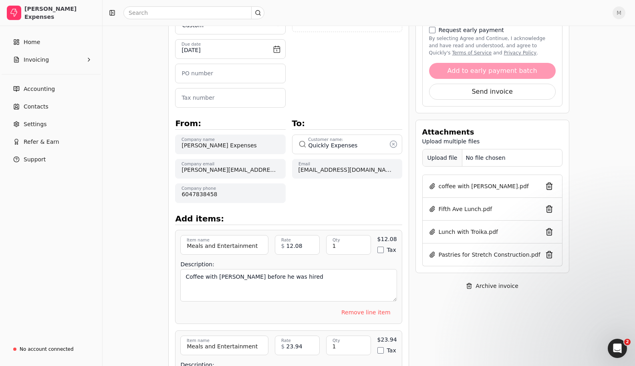
click at [435, 158] on div "Upload file" at bounding box center [442, 158] width 40 height 18
click at [446, 157] on div "Upload file" at bounding box center [442, 158] width 40 height 18
click at [446, 155] on div "Upload file" at bounding box center [442, 158] width 40 height 18
click at [448, 155] on div "Upload file" at bounding box center [442, 158] width 40 height 18
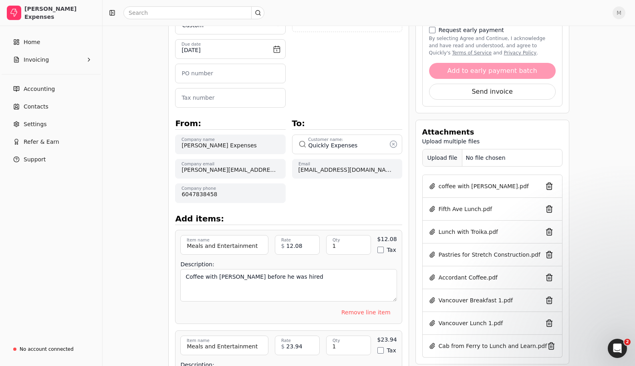
click at [448, 157] on div "Upload file" at bounding box center [442, 158] width 40 height 18
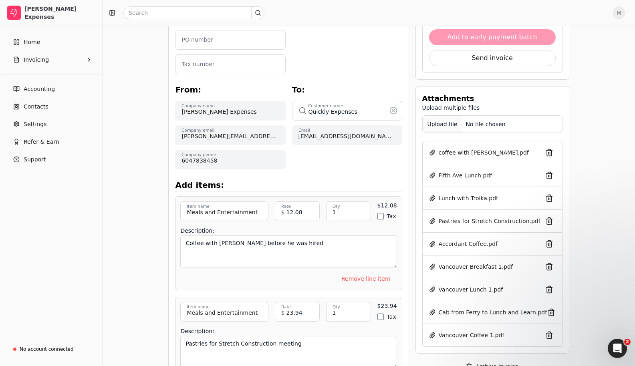
scroll to position [201, 0]
click at [446, 120] on div "Upload file" at bounding box center [442, 123] width 40 height 18
click at [449, 120] on div "Upload file" at bounding box center [442, 123] width 40 height 18
click at [440, 122] on div "Upload file" at bounding box center [442, 123] width 40 height 18
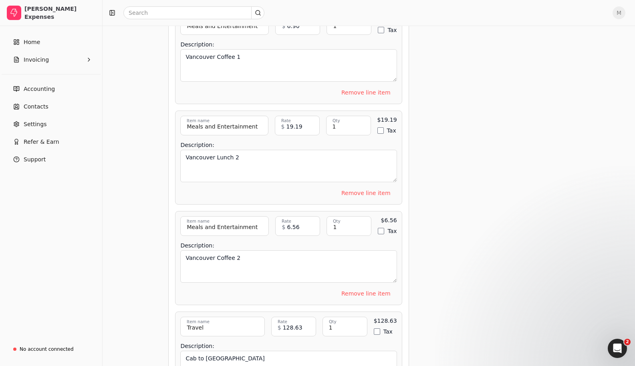
scroll to position [1383, 0]
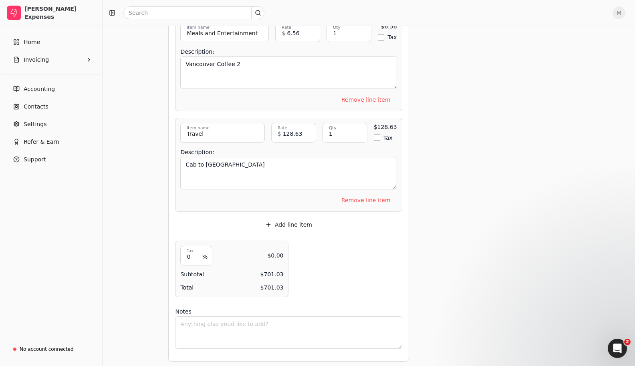
click at [298, 219] on button "Add line item" at bounding box center [289, 224] width 60 height 13
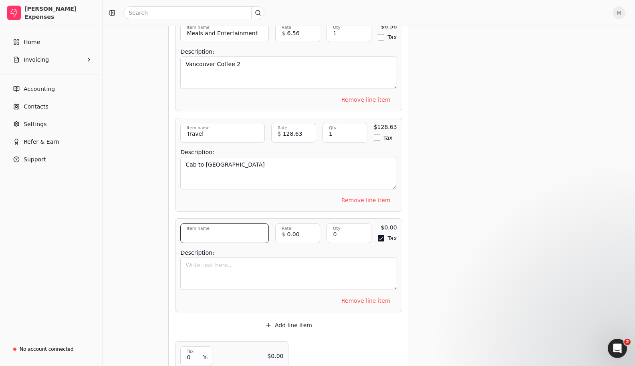
click at [230, 229] on input "Item name" at bounding box center [224, 233] width 88 height 20
click at [224, 232] on input "[PERSON_NAME] to home tip" at bounding box center [224, 233] width 88 height 20
click at [224, 233] on input "[PERSON_NAME] to home tip" at bounding box center [224, 233] width 88 height 20
type input "[PERSON_NAME] to home tip"
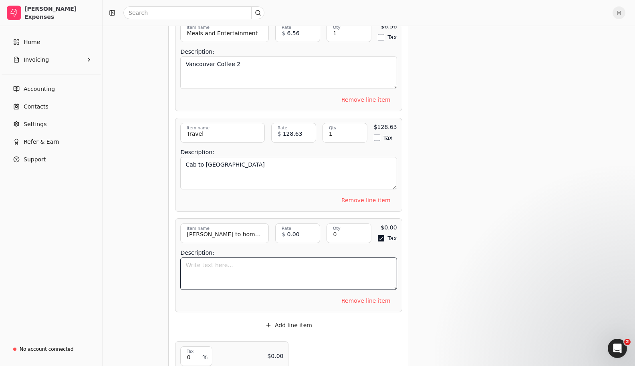
click at [235, 271] on textarea "Description:" at bounding box center [288, 273] width 216 height 32
paste textarea "[PERSON_NAME] to home tip"
type textarea "[PERSON_NAME] to home tip"
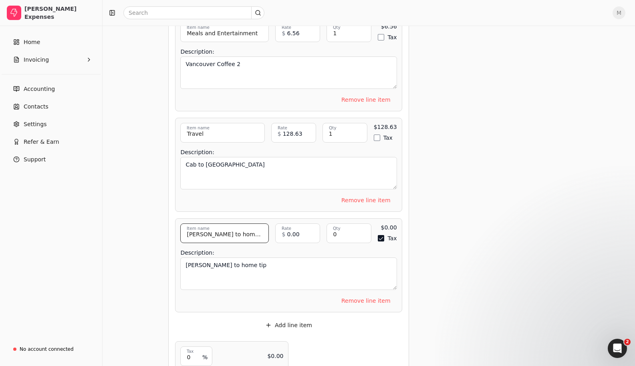
click at [232, 231] on input "[PERSON_NAME] to home tip" at bounding box center [224, 233] width 88 height 20
click at [233, 231] on input "[PERSON_NAME] to home tip" at bounding box center [224, 233] width 88 height 20
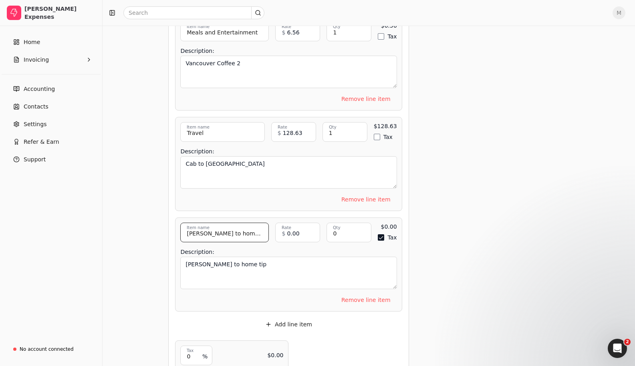
click at [233, 230] on input "[PERSON_NAME] to home tip" at bounding box center [224, 233] width 88 height 20
click at [235, 231] on input "Item name" at bounding box center [224, 233] width 88 height 20
type input "Travel"
drag, startPoint x: 437, startPoint y: 234, endPoint x: 415, endPoint y: 233, distance: 22.0
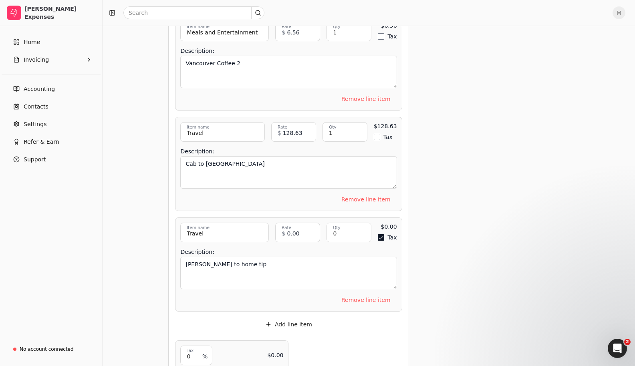
click at [339, 230] on input "0" at bounding box center [348, 233] width 45 height 20
type input "1"
drag, startPoint x: 295, startPoint y: 216, endPoint x: 292, endPoint y: 212, distance: 4.7
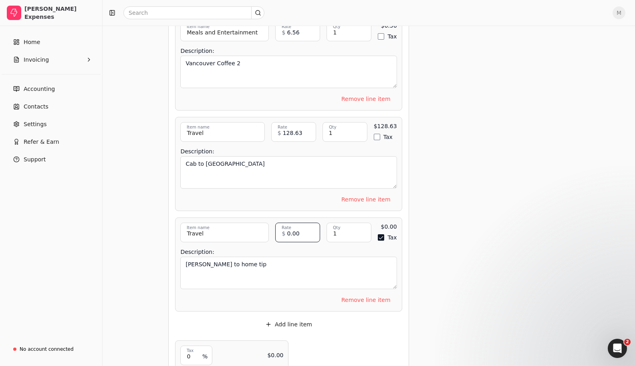
click at [304, 231] on input "0.00" at bounding box center [297, 233] width 45 height 20
type input "11.75"
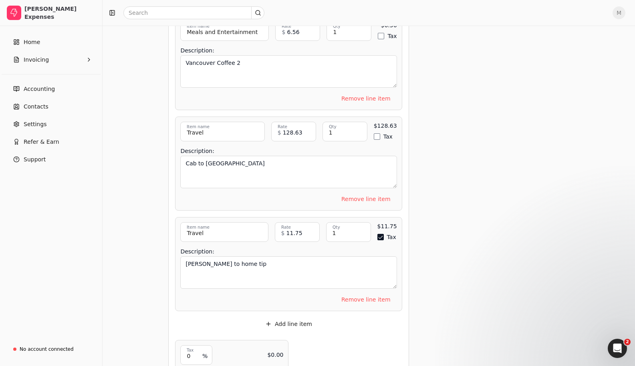
click at [378, 234] on button "Tax" at bounding box center [380, 237] width 6 height 6
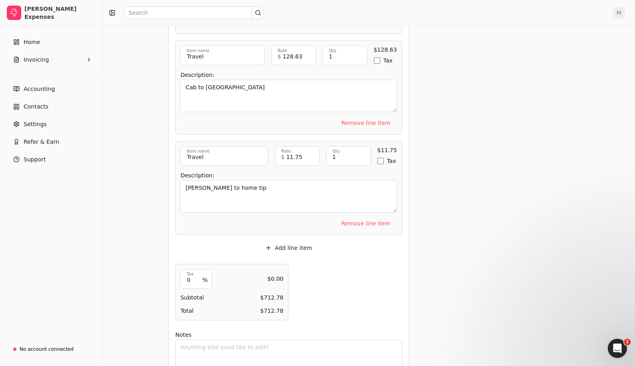
scroll to position [1484, 0]
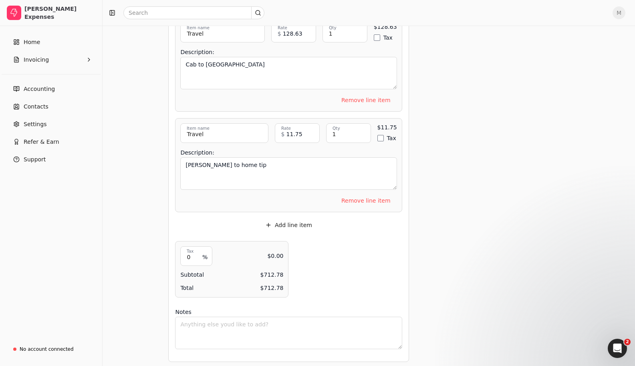
click at [298, 221] on button "Add line item" at bounding box center [289, 225] width 60 height 13
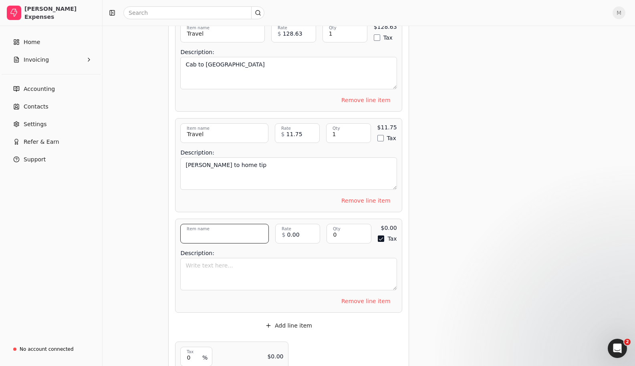
click at [223, 230] on input "Item name" at bounding box center [224, 234] width 88 height 20
type input "Travel"
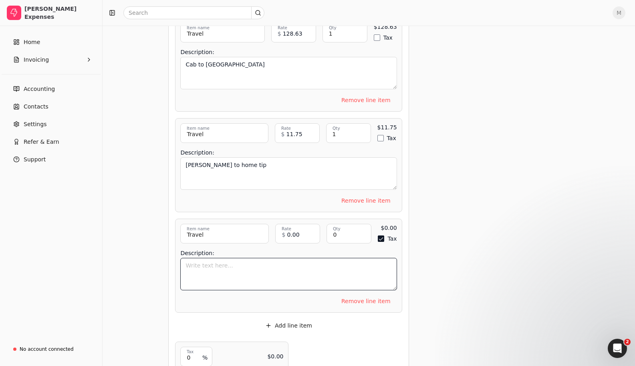
click at [211, 263] on textarea "Description:" at bounding box center [288, 274] width 216 height 32
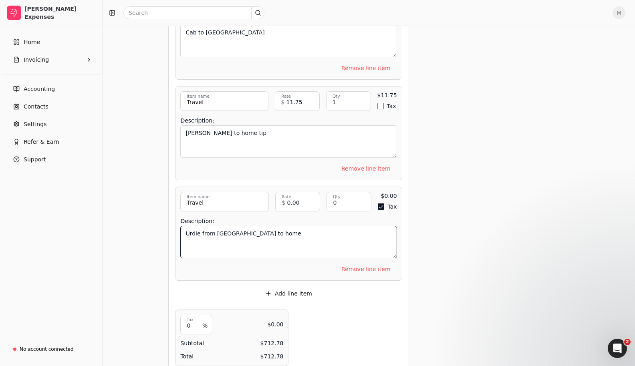
click at [201, 229] on textarea "Urdie from [GEOGRAPHIC_DATA] to home" at bounding box center [288, 242] width 216 height 32
type textarea "Uride from [GEOGRAPHIC_DATA] to home"
click at [346, 197] on input "0" at bounding box center [348, 202] width 45 height 20
type input "1"
click at [379, 203] on button "Tax" at bounding box center [380, 206] width 6 height 6
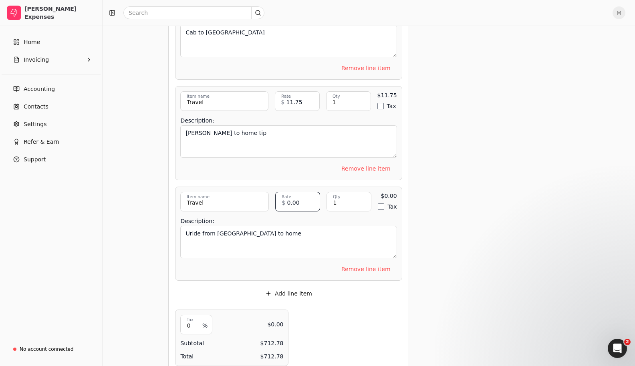
click at [301, 201] on input "0.00" at bounding box center [297, 202] width 45 height 20
type input "78.33"
drag, startPoint x: 441, startPoint y: 201, endPoint x: 420, endPoint y: 208, distance: 21.9
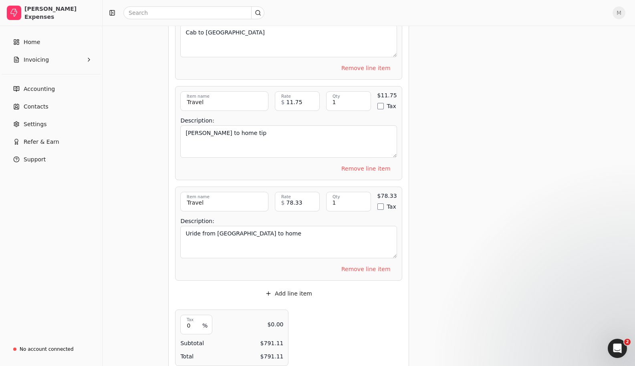
scroll to position [1584, 0]
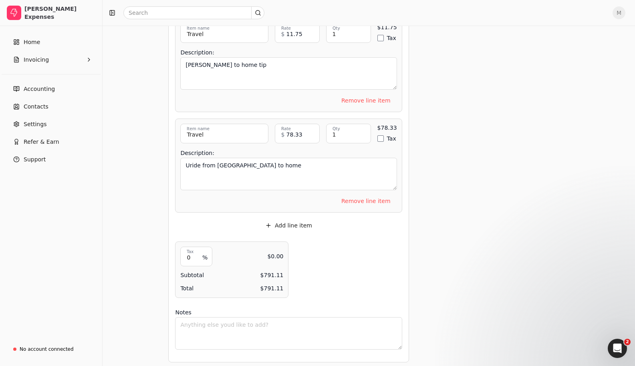
click at [287, 219] on button "Add line item" at bounding box center [289, 225] width 60 height 13
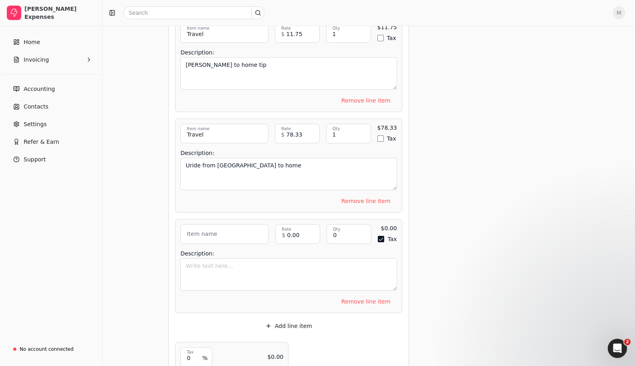
scroll to position [1684, 0]
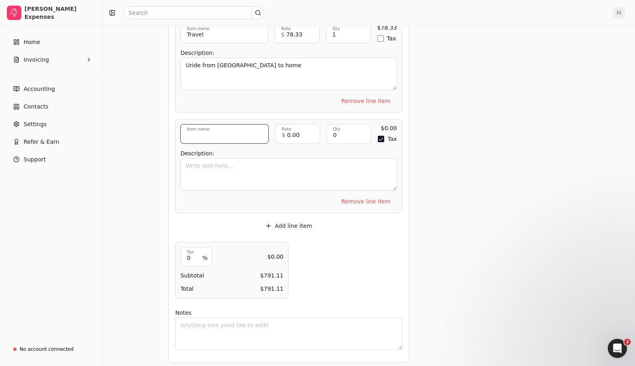
click at [218, 130] on input "Item name" at bounding box center [224, 134] width 88 height 20
type input "Travel"
click at [312, 131] on input "0.00" at bounding box center [297, 134] width 45 height 20
click at [336, 129] on input "0" at bounding box center [348, 134] width 45 height 20
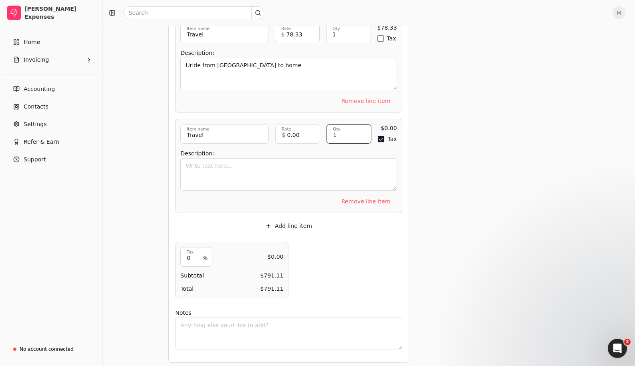
type input "1"
click at [380, 136] on button "Tax" at bounding box center [380, 139] width 6 height 6
click at [289, 134] on input "0.00" at bounding box center [297, 134] width 45 height 20
type input "25.80"
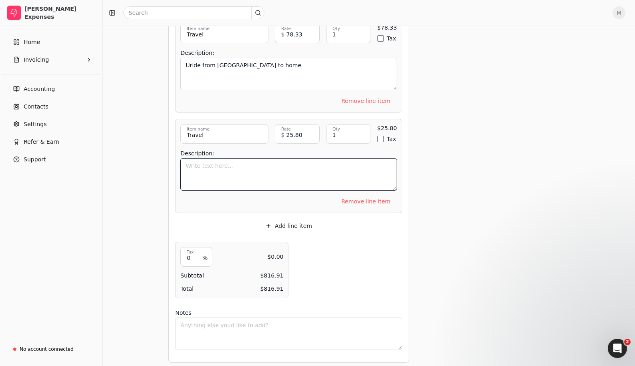
click at [241, 169] on textarea "Description:" at bounding box center [288, 174] width 216 height 32
drag, startPoint x: 241, startPoint y: 159, endPoint x: 165, endPoint y: 161, distance: 76.5
type textarea "Uber back from [PERSON_NAME] and Learn"
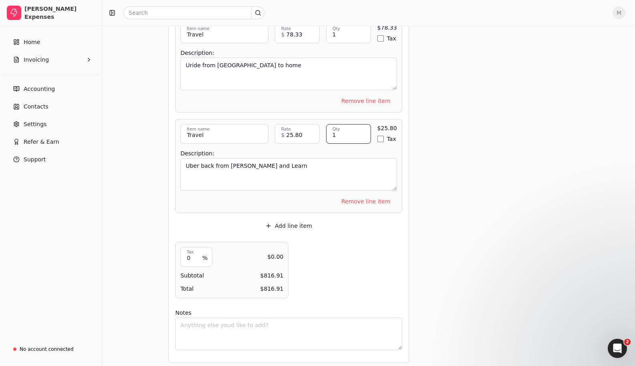
click at [335, 131] on input "1" at bounding box center [348, 134] width 45 height 20
click at [299, 221] on button "Add line item" at bounding box center [289, 225] width 60 height 13
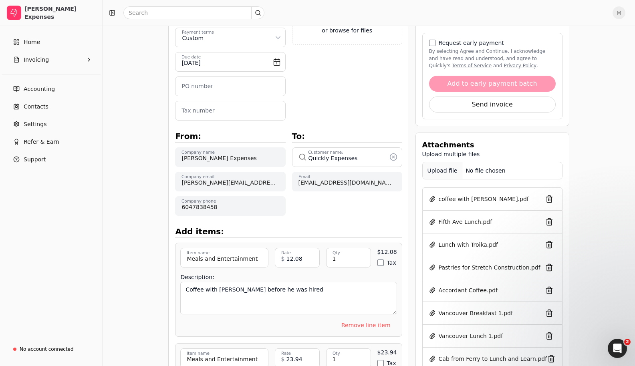
scroll to position [0, 0]
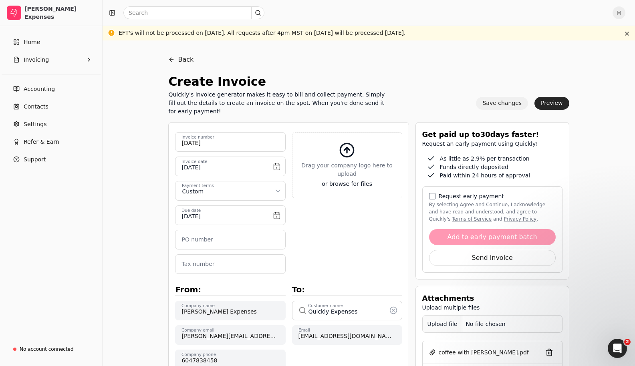
click at [492, 100] on button "Save changes" at bounding box center [502, 103] width 52 height 13
